Goal: Check status

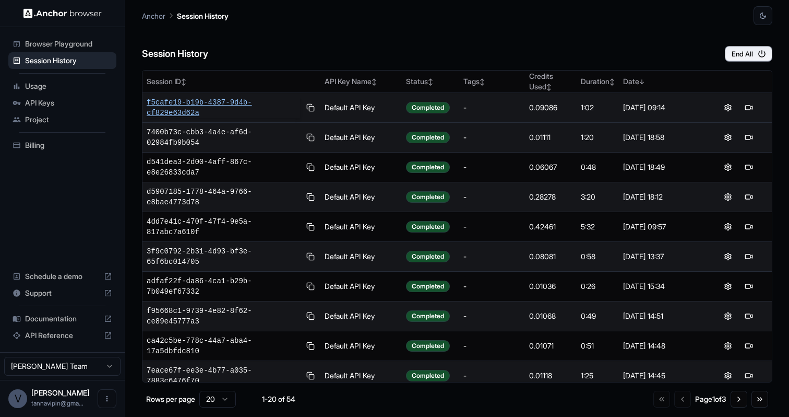
click at [243, 105] on span "f5cafe19-b19b-4387-9d4b-cf829e63d62a" at bounding box center [223, 107] width 153 height 21
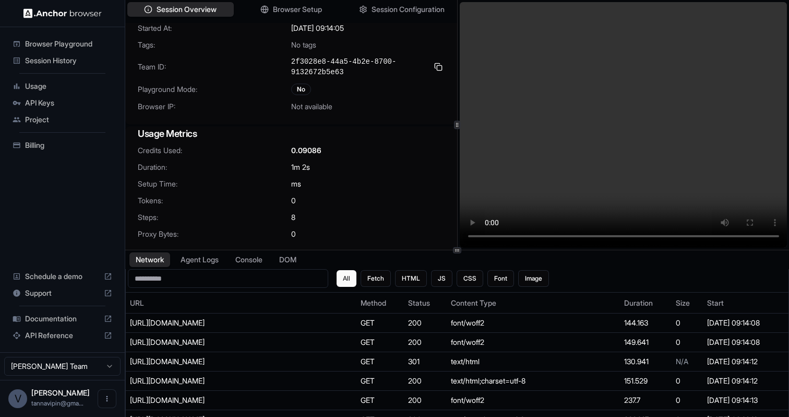
scroll to position [45, 0]
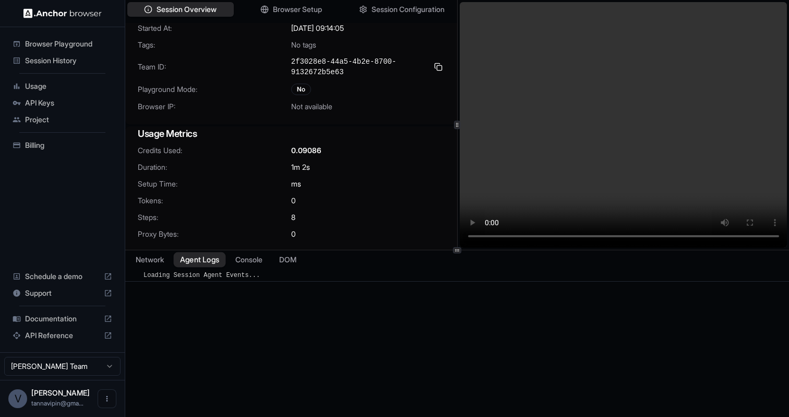
click at [209, 265] on button "Agent Logs" at bounding box center [200, 259] width 52 height 15
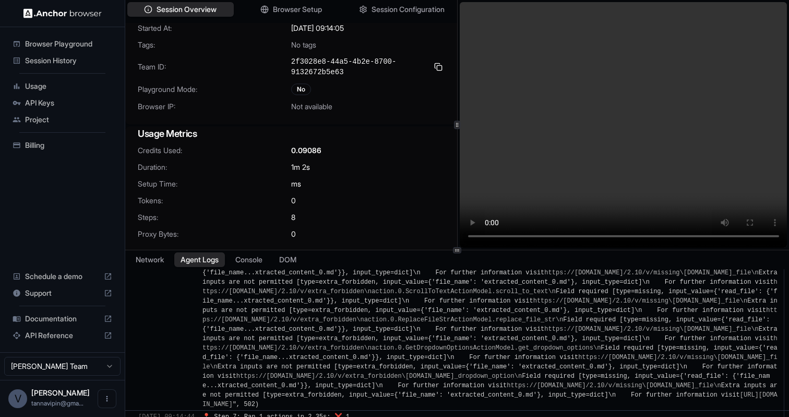
scroll to position [2099, 0]
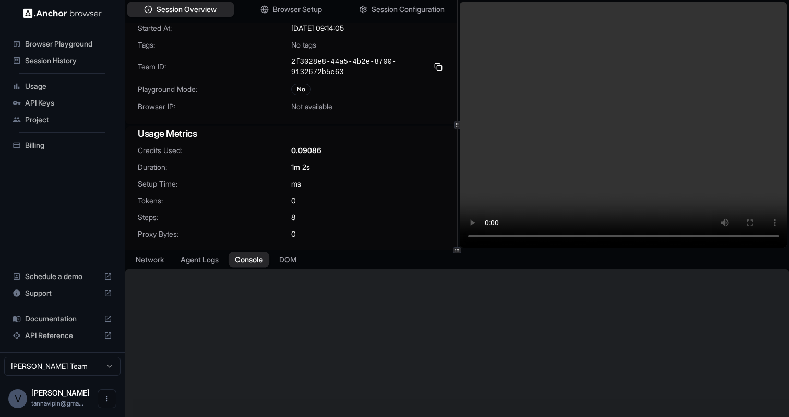
click at [258, 265] on button "Console" at bounding box center [249, 259] width 41 height 15
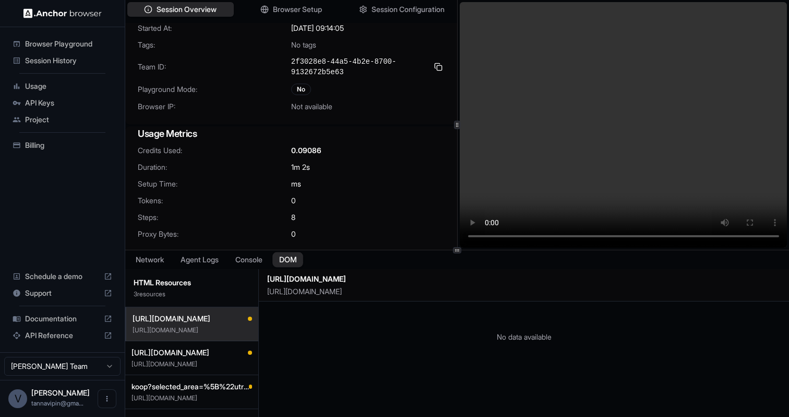
click at [293, 257] on button "DOM" at bounding box center [287, 259] width 31 height 15
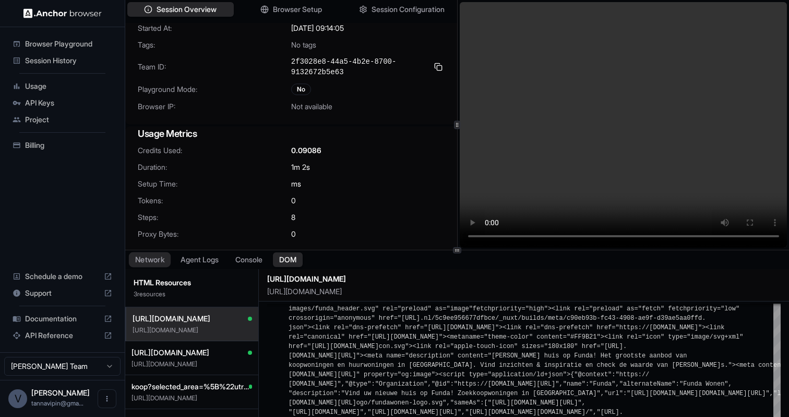
click at [151, 259] on button "Network" at bounding box center [150, 259] width 42 height 15
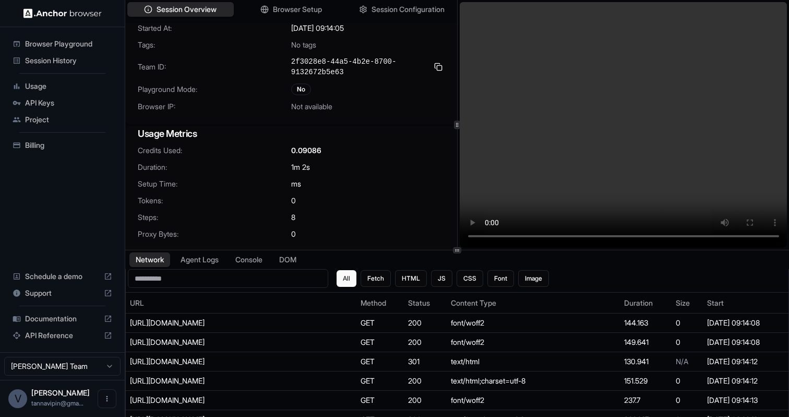
click at [287, 229] on span "Proxy Bytes:" at bounding box center [214, 234] width 153 height 10
click at [74, 65] on span "Session History" at bounding box center [68, 60] width 87 height 10
